Goal: Task Accomplishment & Management: Use online tool/utility

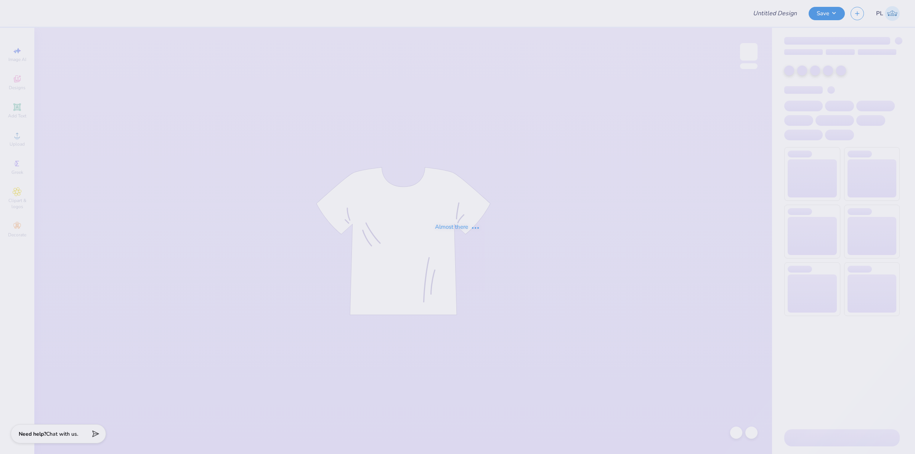
type input "pre pa"
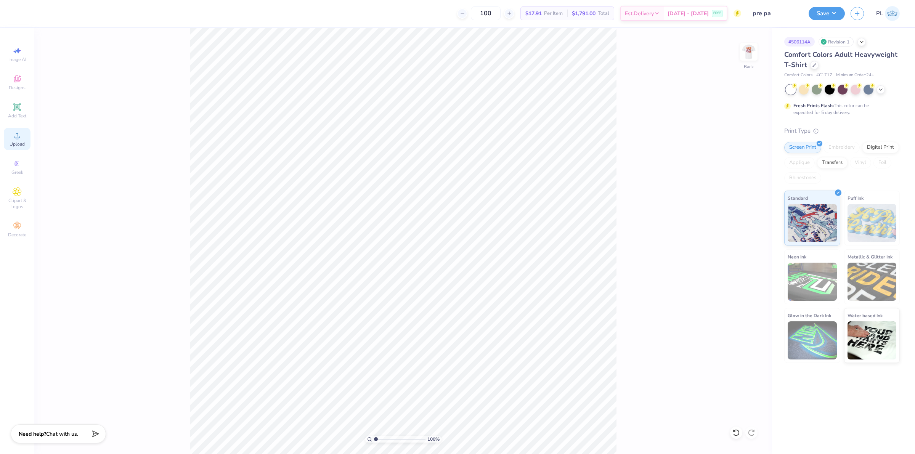
click at [11, 133] on div "Upload" at bounding box center [17, 139] width 27 height 22
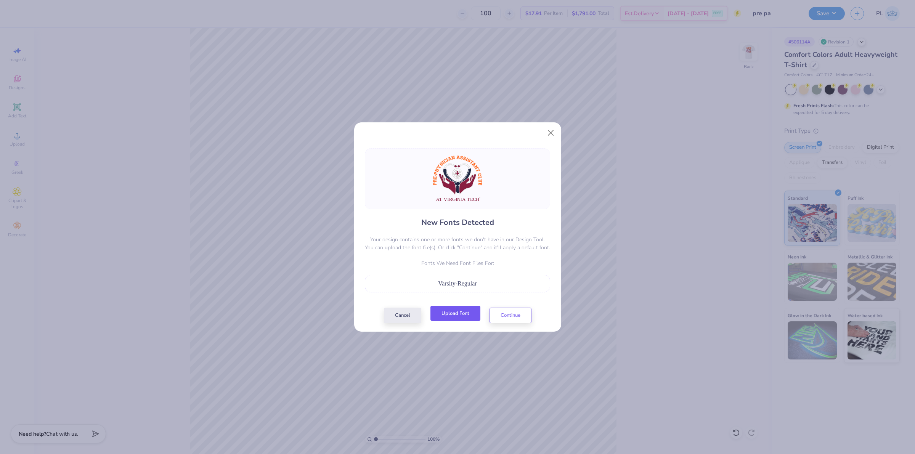
click at [453, 311] on button "Upload Font" at bounding box center [456, 314] width 50 height 16
click at [434, 312] on button "Upload Font" at bounding box center [456, 314] width 50 height 16
click at [520, 311] on button "Continue" at bounding box center [511, 314] width 42 height 16
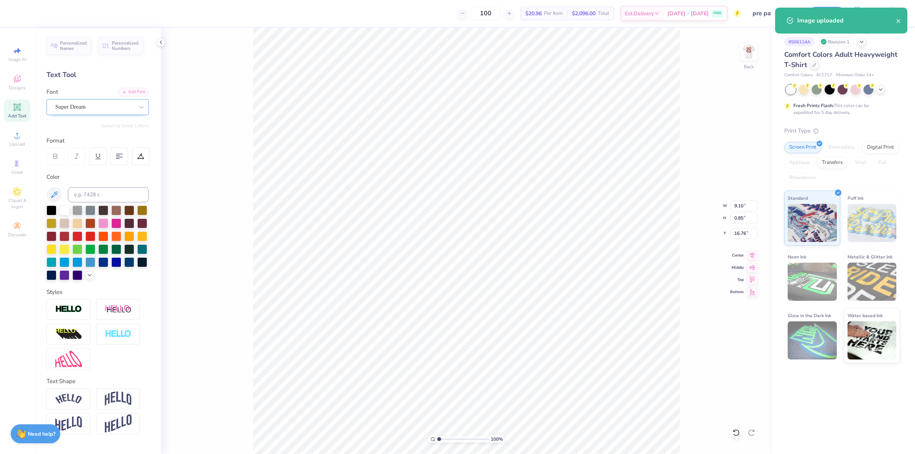
click at [93, 105] on div "Super Dream" at bounding box center [95, 107] width 80 height 12
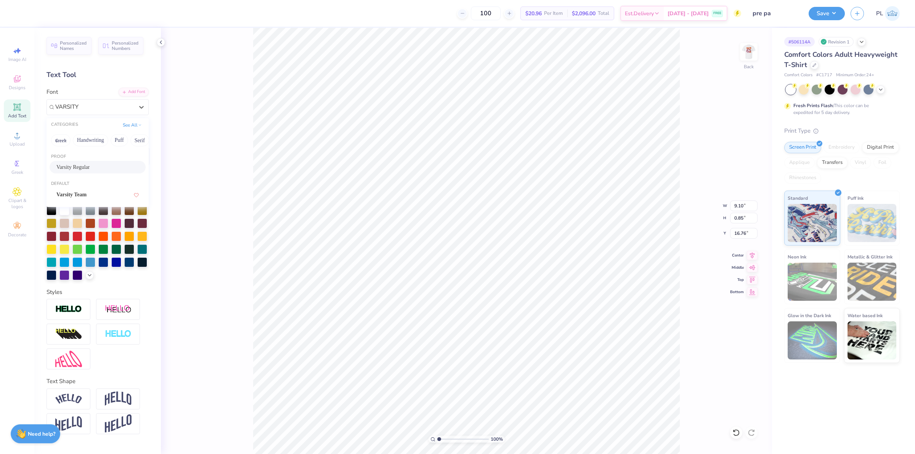
click at [99, 169] on div "Varsity Regular" at bounding box center [97, 167] width 82 height 8
type input "VARSITY"
type input "9.54"
type input "0.78"
type input "16.87"
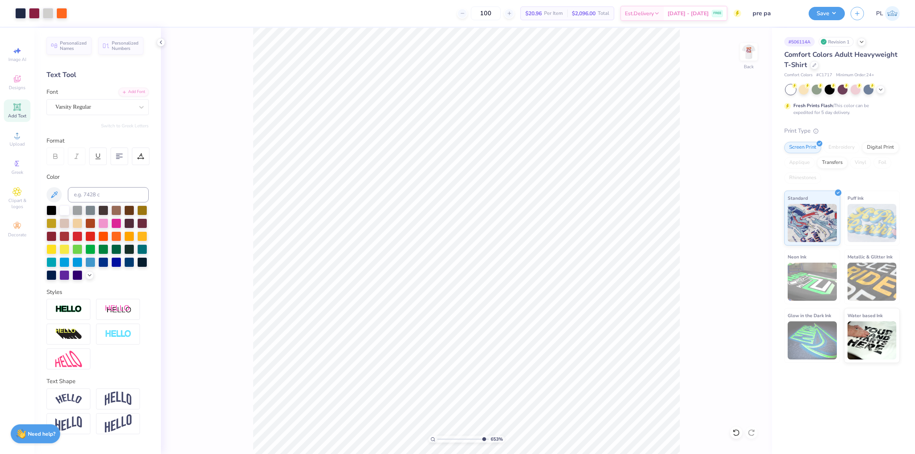
type input "10"
type input "16.79"
type input "1.53211172388702"
drag, startPoint x: 733, startPoint y: 206, endPoint x: 746, endPoint y: 205, distance: 13.4
click at [746, 205] on input "10.95" at bounding box center [743, 206] width 27 height 11
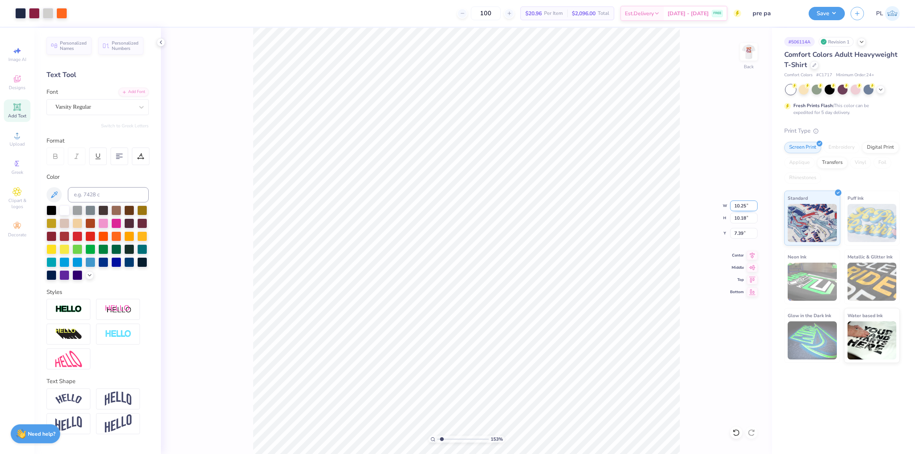
type input "10.25"
type input "1.53211172388702"
type input "9.53"
drag, startPoint x: 733, startPoint y: 236, endPoint x: 744, endPoint y: 233, distance: 12.1
click at [744, 233] on input "7.72" at bounding box center [743, 233] width 27 height 11
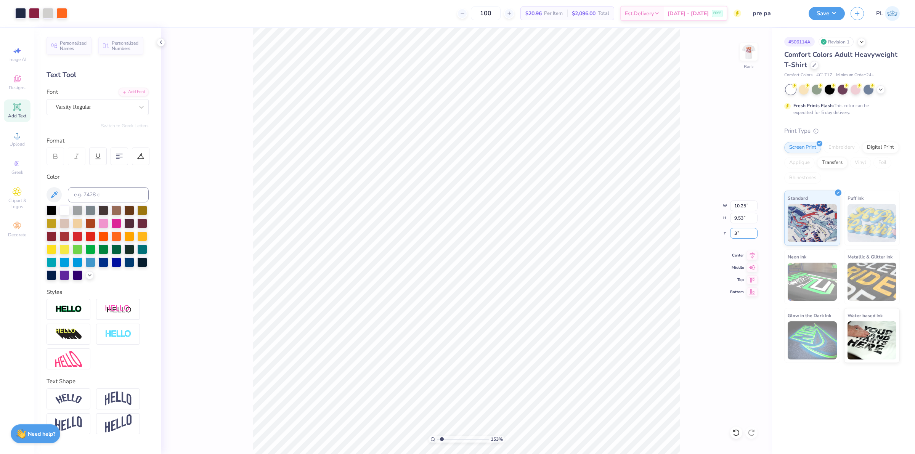
type input "3"
click at [739, 219] on input "9.53" at bounding box center [743, 218] width 27 height 11
type input "1.53211172388702"
type input "3.00"
click at [751, 50] on img at bounding box center [749, 52] width 31 height 31
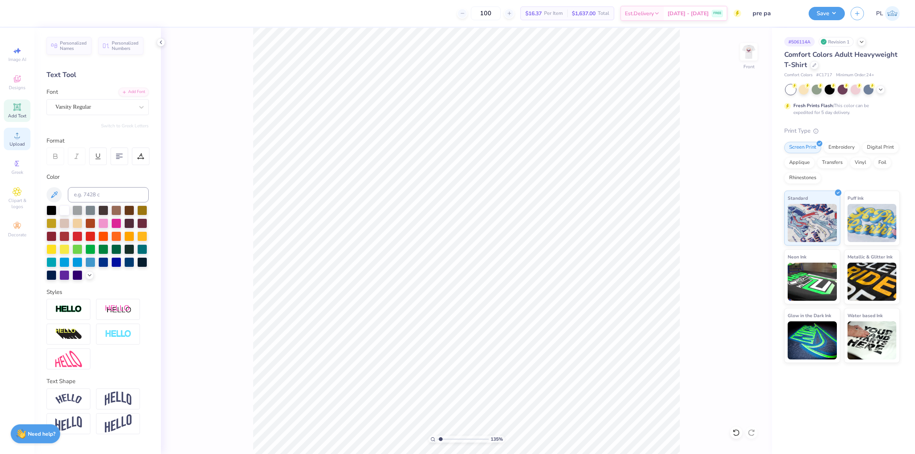
click at [14, 135] on icon at bounding box center [17, 135] width 9 height 9
type input "1"
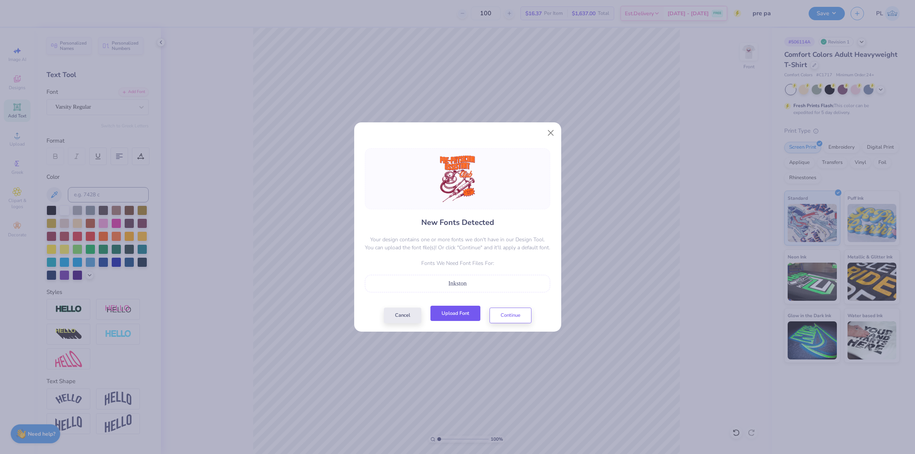
click at [464, 315] on button "Upload Font" at bounding box center [456, 314] width 50 height 16
click at [501, 319] on button "Continue" at bounding box center [511, 314] width 42 height 16
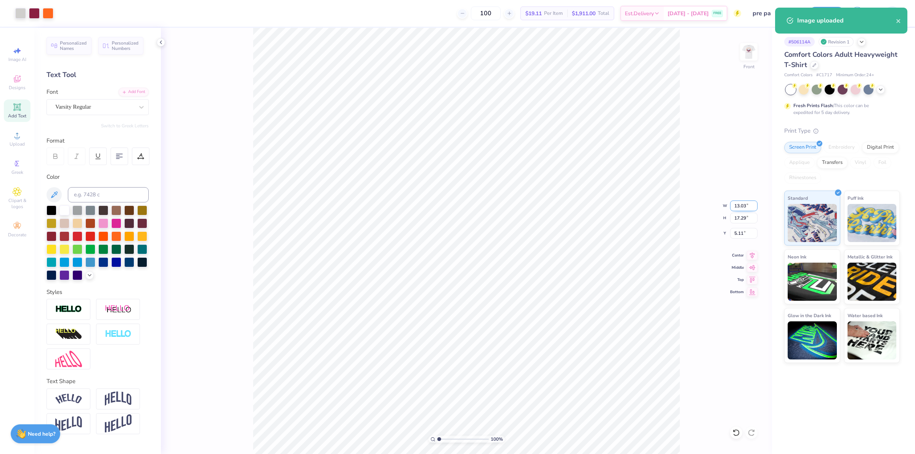
drag, startPoint x: 733, startPoint y: 206, endPoint x: 746, endPoint y: 205, distance: 13.4
click at [746, 205] on input "13.03" at bounding box center [743, 206] width 27 height 11
type input "10.00"
type input "13.27"
drag, startPoint x: 733, startPoint y: 233, endPoint x: 744, endPoint y: 231, distance: 11.2
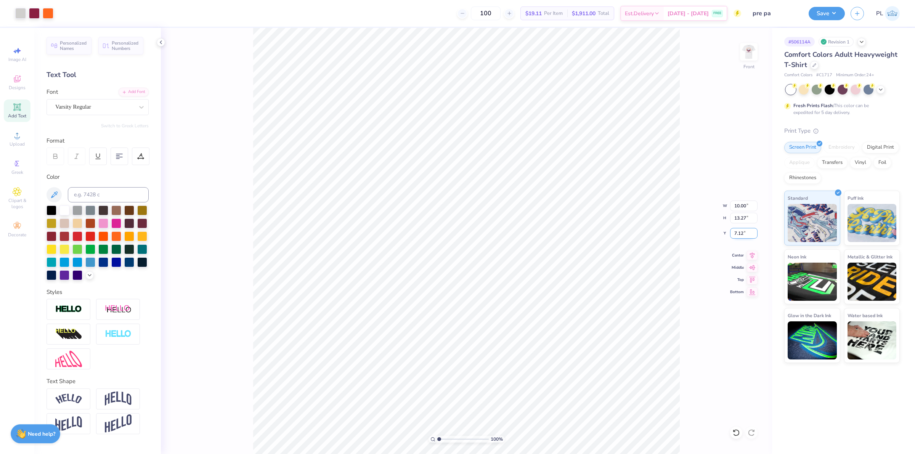
click at [744, 231] on input "7.12" at bounding box center [743, 233] width 27 height 11
click at [741, 219] on input "13.27" at bounding box center [743, 218] width 27 height 11
type input "3.00"
click at [92, 112] on div "Super Dream" at bounding box center [98, 107] width 102 height 16
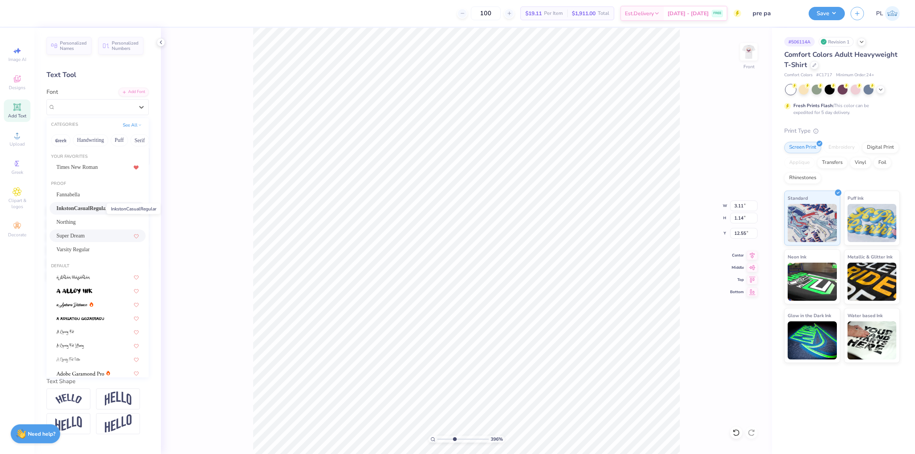
click at [90, 212] on span "InkstonCasualRegular" at bounding box center [81, 208] width 51 height 8
type input "3.95779850729759"
type input "2.45"
type input "1.01"
type input "12.63"
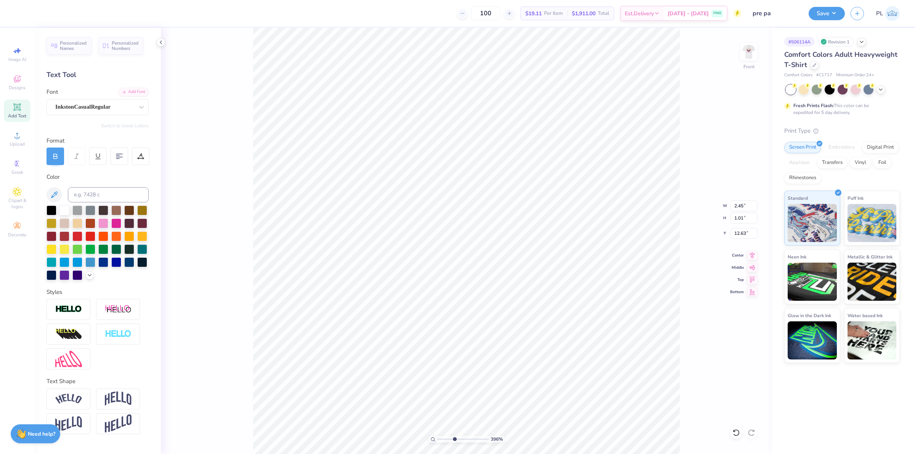
type input "3.95779850729759"
type input "1.40"
type input "0.71"
type input "13.34"
click at [92, 104] on div "Super Dream" at bounding box center [95, 107] width 80 height 12
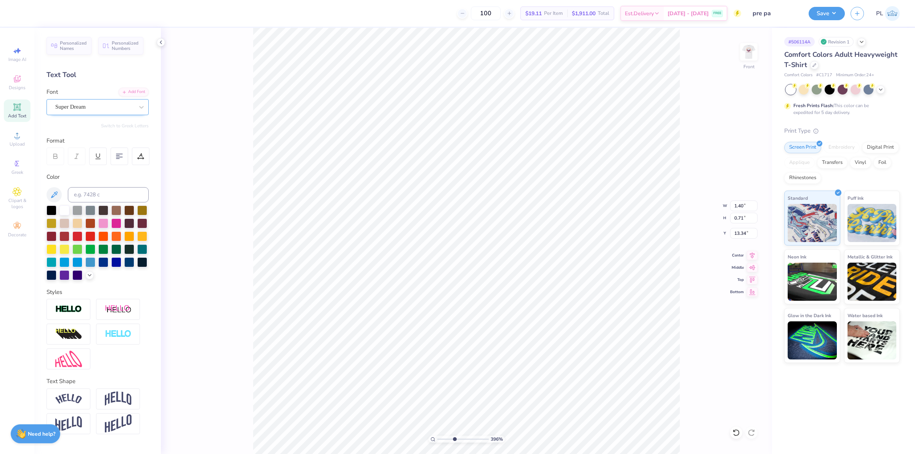
type input "3.95779850729759"
click at [103, 164] on div "InkstonCasualRegular" at bounding box center [97, 167] width 82 height 8
type input "INK"
type input "3.95779850729759"
type input "1.07"
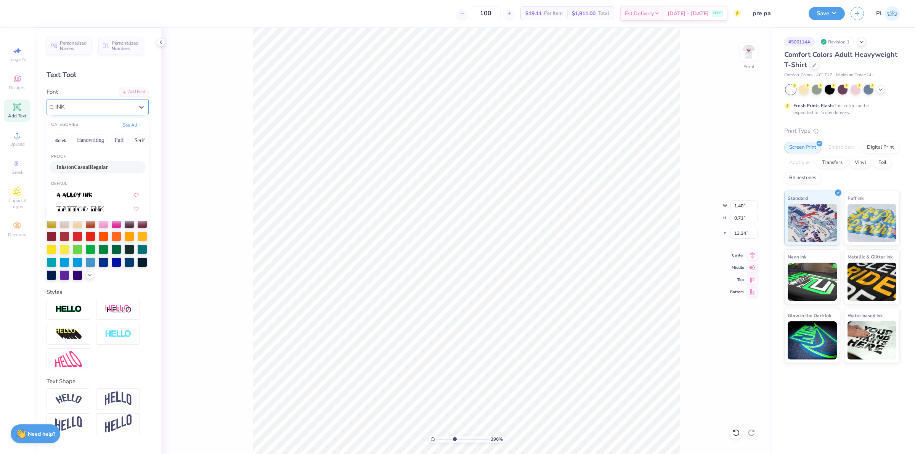
type input "0.65"
type input "13.44"
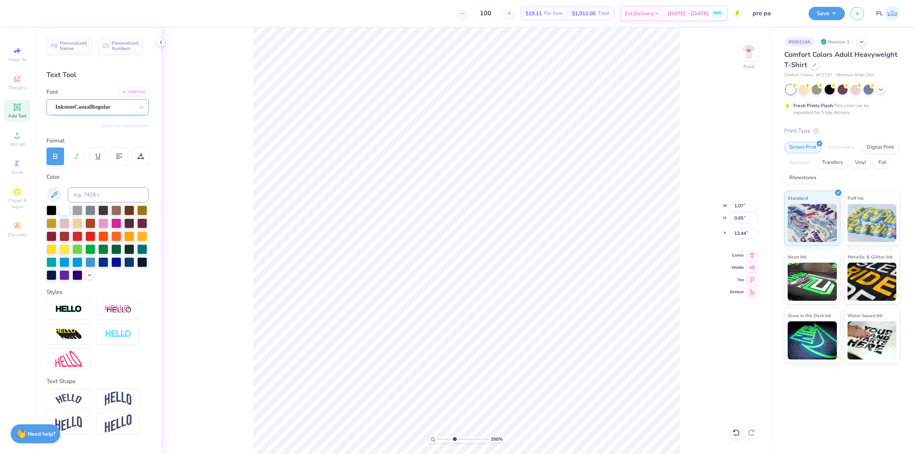
type input "3.95779850729759"
type input "10.00"
type input "13.27"
type input "3.00"
type input "8.38180409551422"
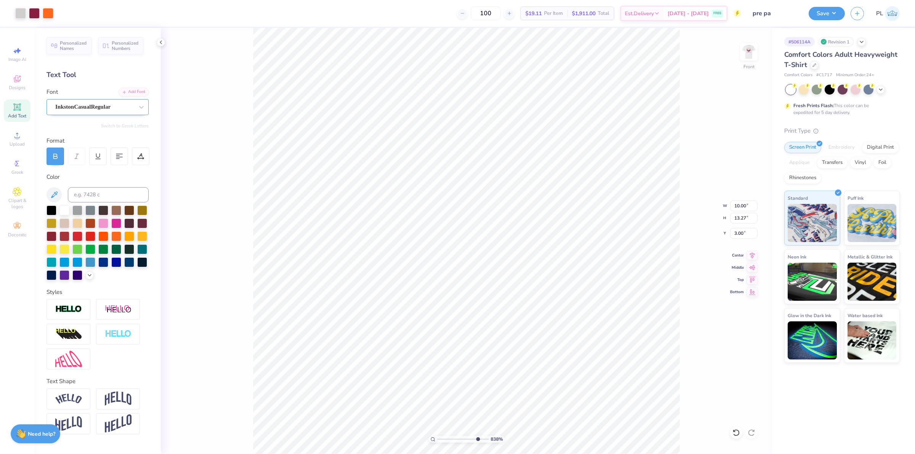
type input "2.45"
type input "1.01"
type input "12.63"
type input "8.38180409551422"
type input "12.70"
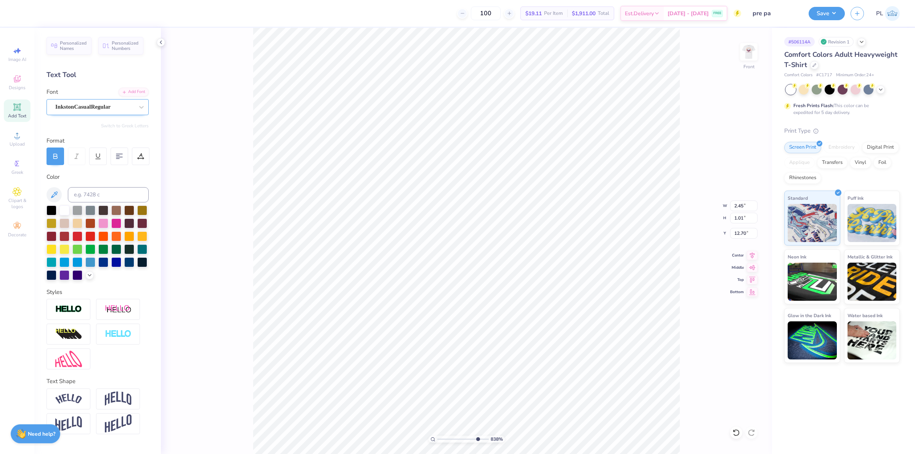
type input "8.38180409551422"
type input "1.07"
type input "0.65"
type input "13.44"
type input "8.38180409551422"
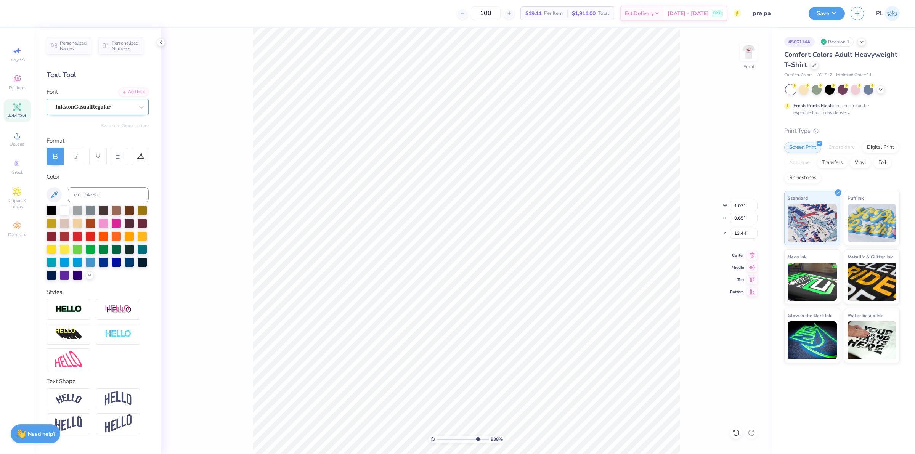
type input "10.00"
type input "13.27"
type input "3.00"
click at [746, 46] on img at bounding box center [749, 52] width 31 height 31
click at [828, 8] on button "Save" at bounding box center [827, 12] width 36 height 13
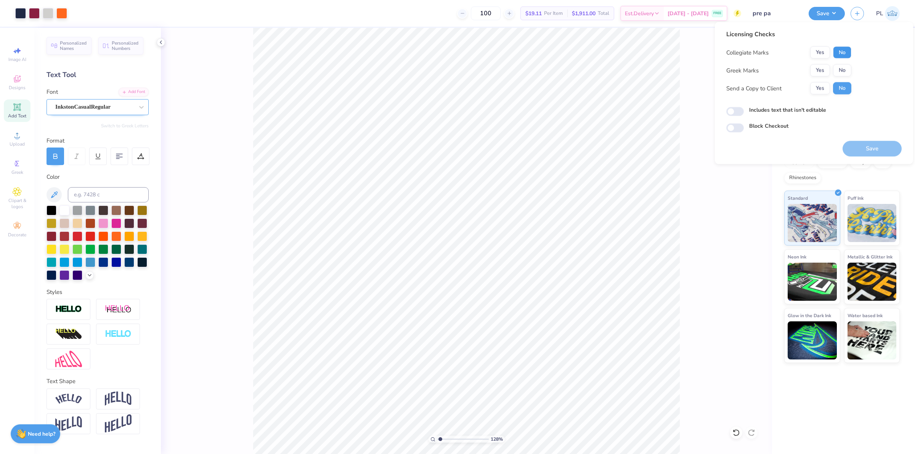
click at [843, 55] on button "No" at bounding box center [842, 53] width 18 height 12
click at [821, 56] on button "Yes" at bounding box center [820, 53] width 20 height 12
click at [844, 73] on button "No" at bounding box center [842, 70] width 18 height 12
type input "1.28418603220616"
click at [799, 109] on label "Includes text that isn't editable" at bounding box center [787, 110] width 77 height 8
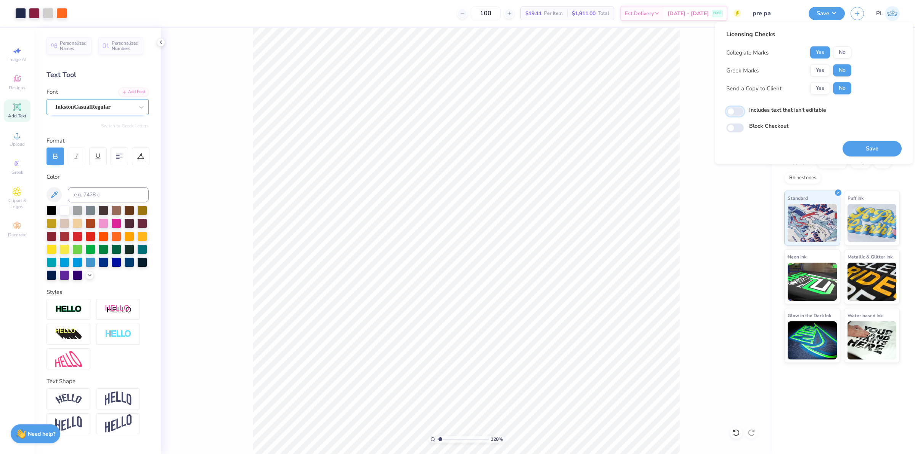
click at [744, 109] on input "Includes text that isn't editable" at bounding box center [735, 111] width 18 height 9
checkbox input "true"
click at [882, 146] on button "Save" at bounding box center [872, 149] width 59 height 16
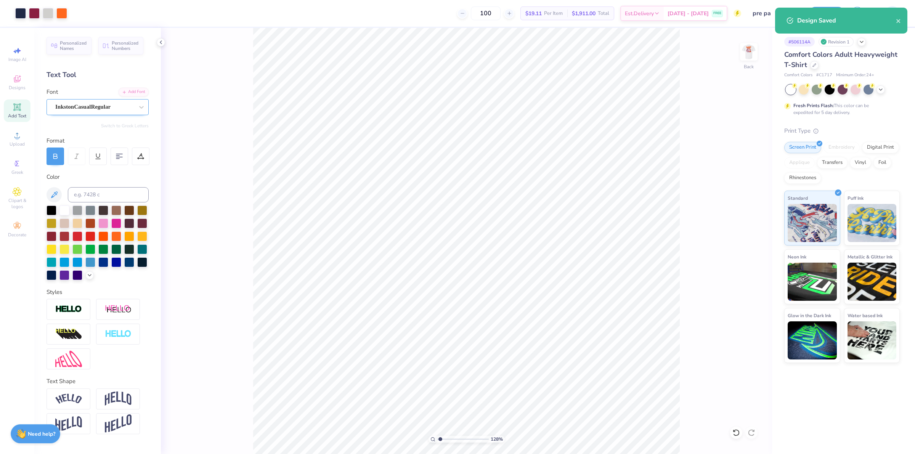
type input "1.28418603220616"
